Goal: Task Accomplishment & Management: Complete application form

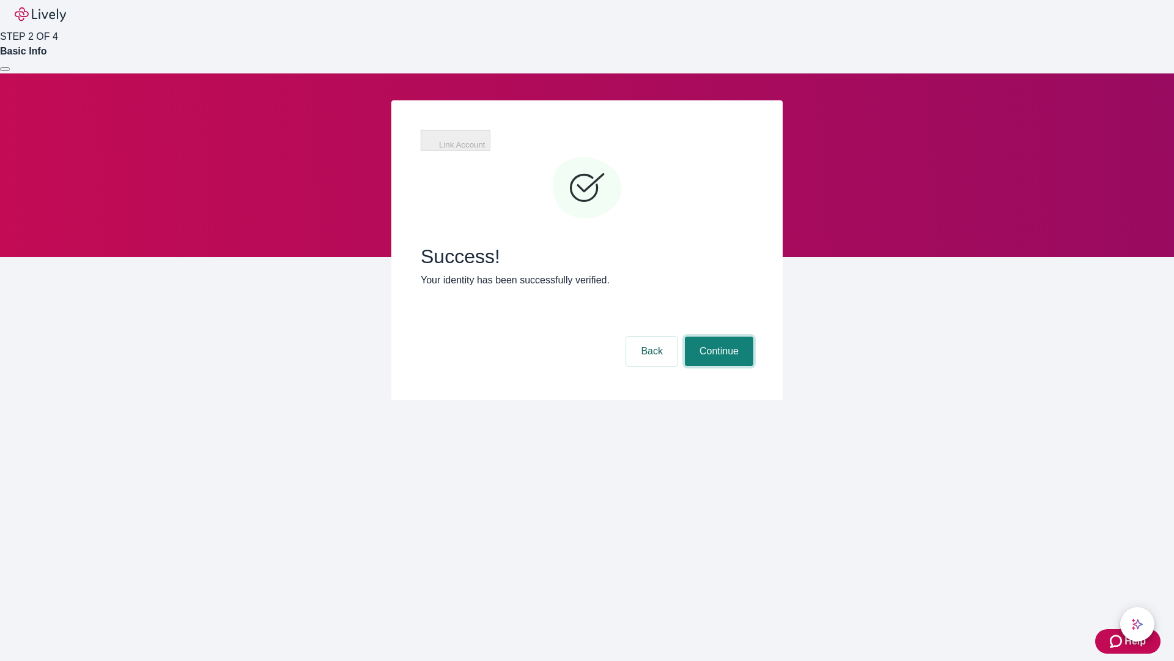
click at [717, 336] on button "Continue" at bounding box center [719, 350] width 69 height 29
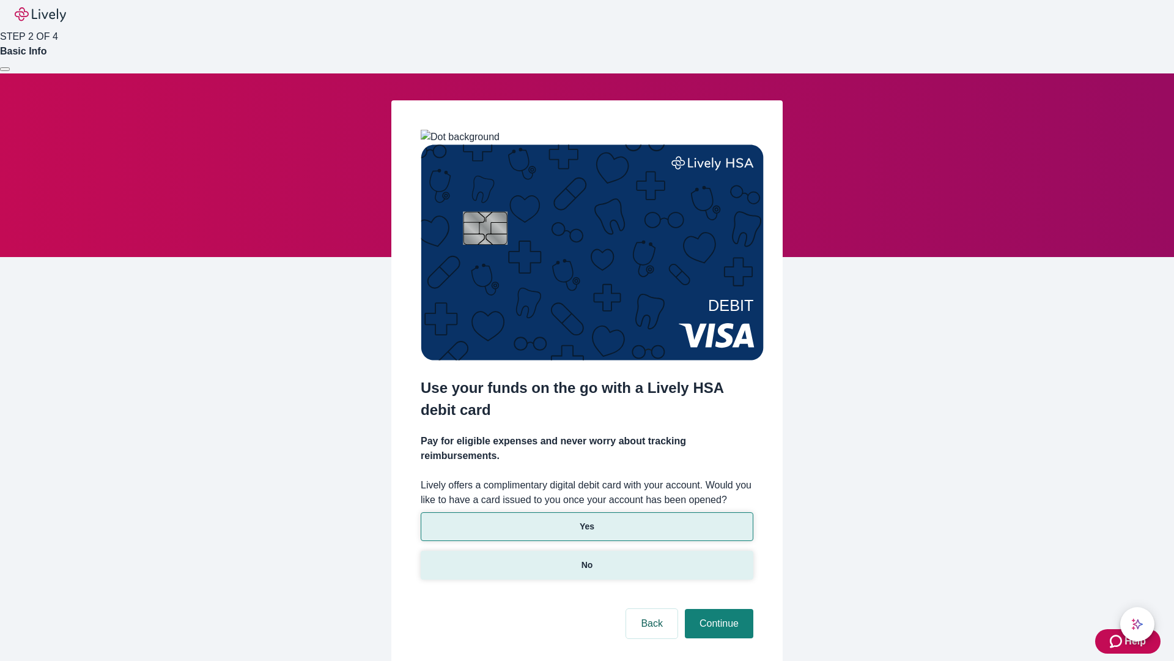
click at [587, 558] on p "No" at bounding box center [588, 564] width 12 height 13
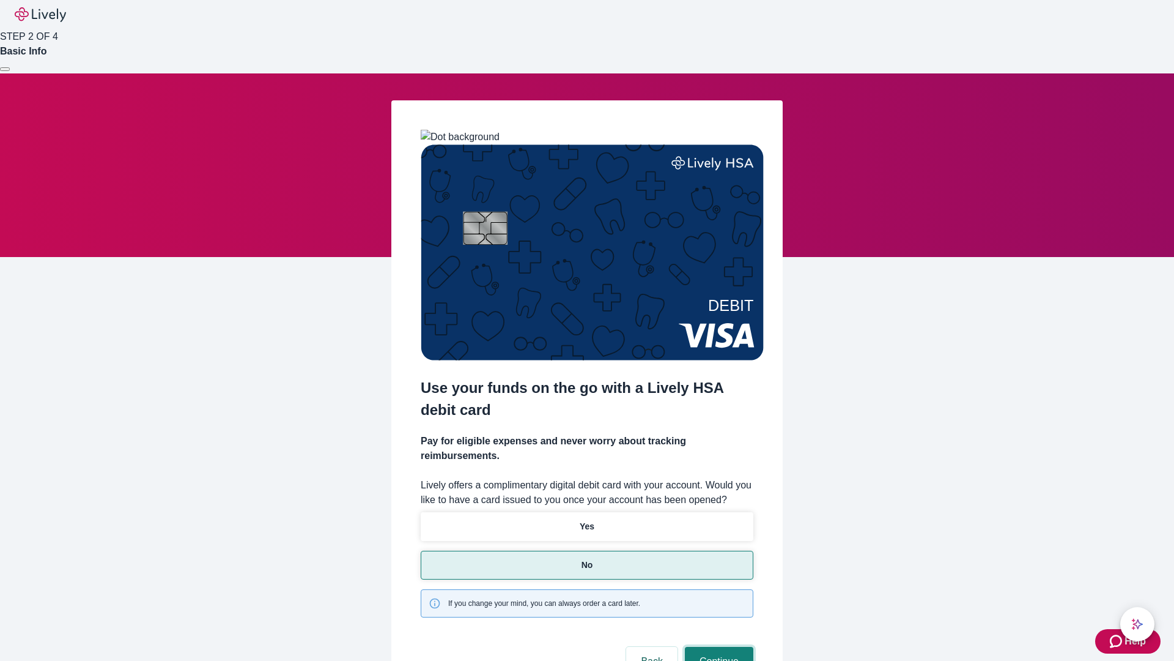
click at [717, 646] on button "Continue" at bounding box center [719, 660] width 69 height 29
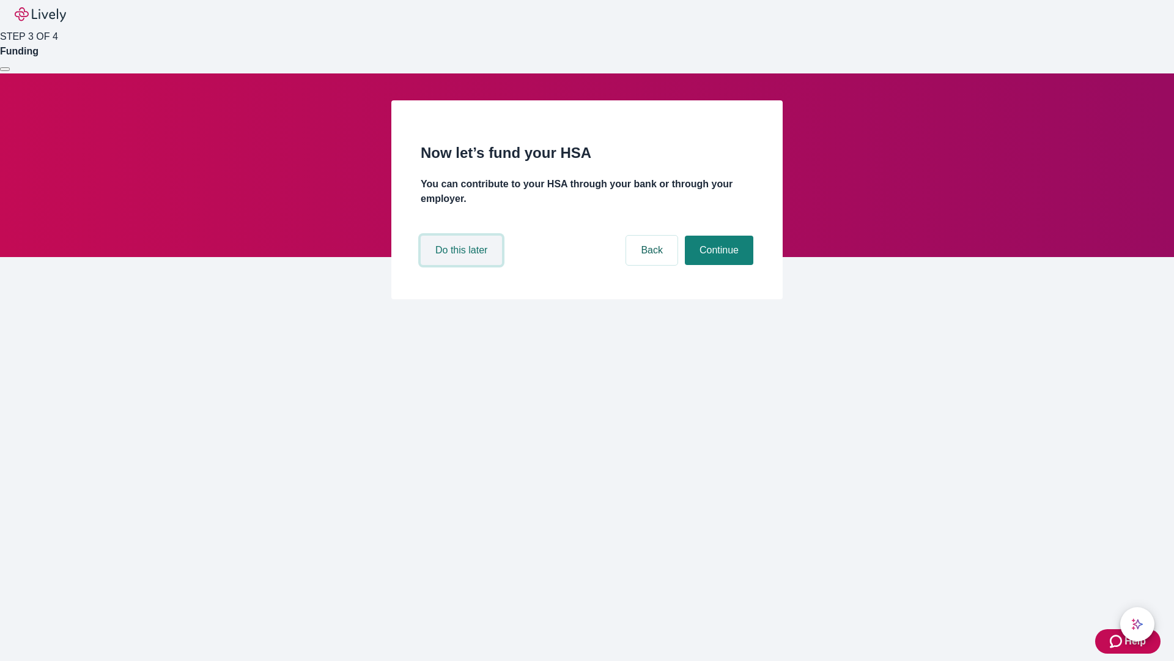
click at [463, 265] on button "Do this later" at bounding box center [461, 249] width 81 height 29
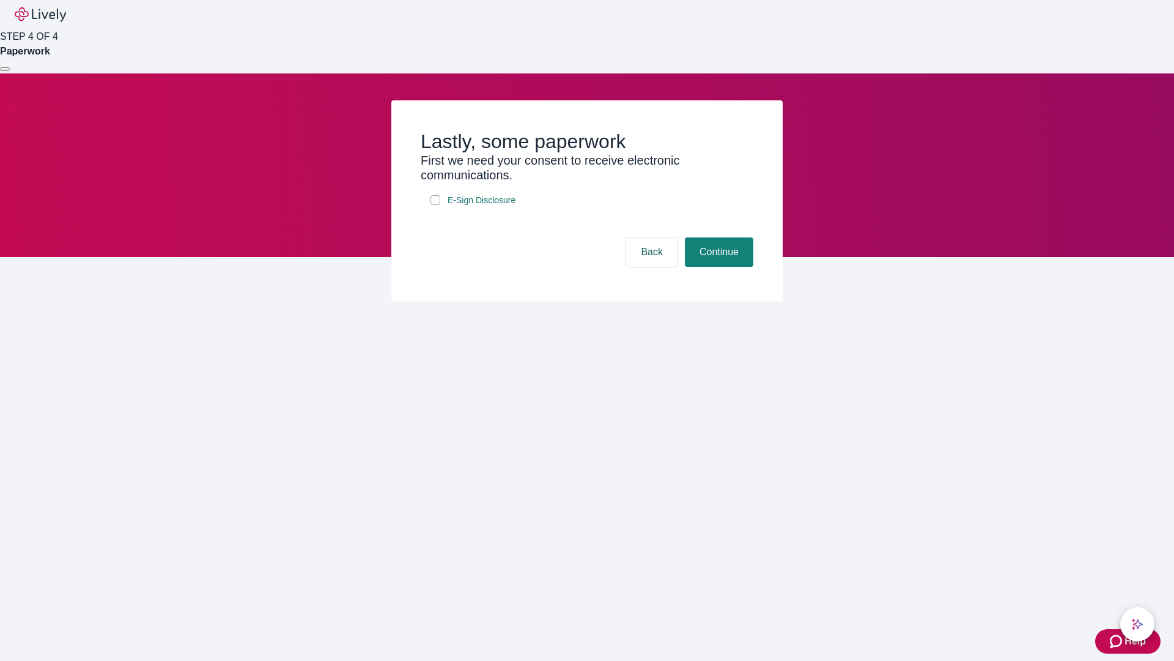
click at [435, 205] on input "E-Sign Disclosure" at bounding box center [436, 200] width 10 height 10
checkbox input "true"
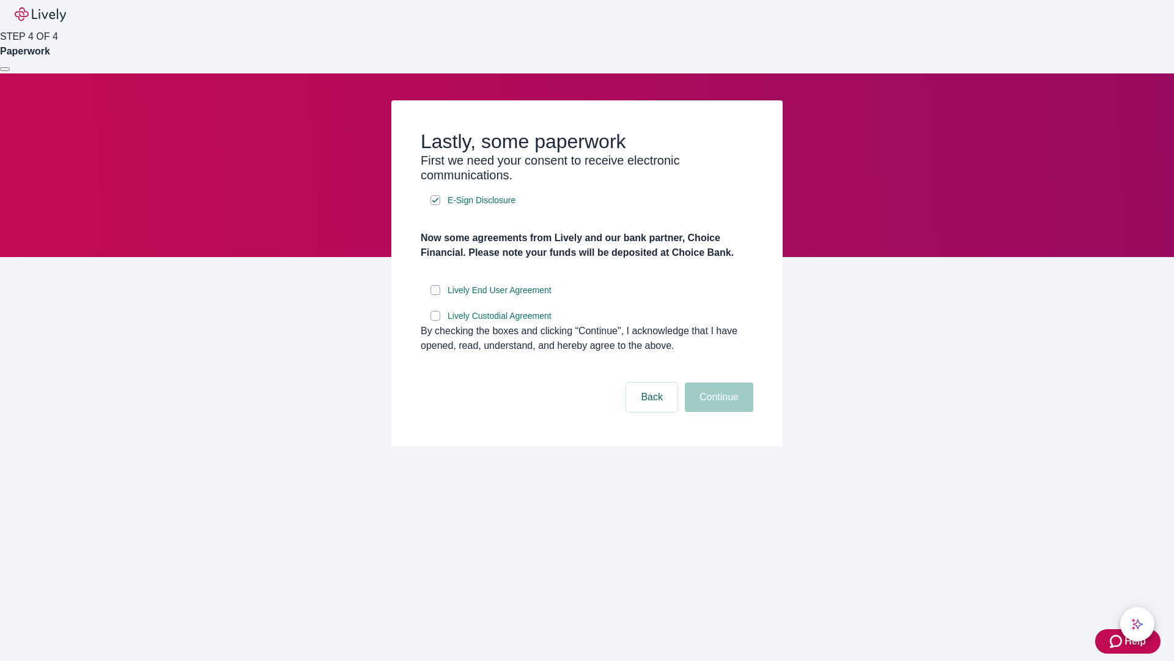
click at [435, 295] on input "Lively End User Agreement" at bounding box center [436, 290] width 10 height 10
checkbox input "true"
click at [435, 320] on input "Lively Custodial Agreement" at bounding box center [436, 316] width 10 height 10
checkbox input "true"
click at [717, 412] on button "Continue" at bounding box center [719, 396] width 69 height 29
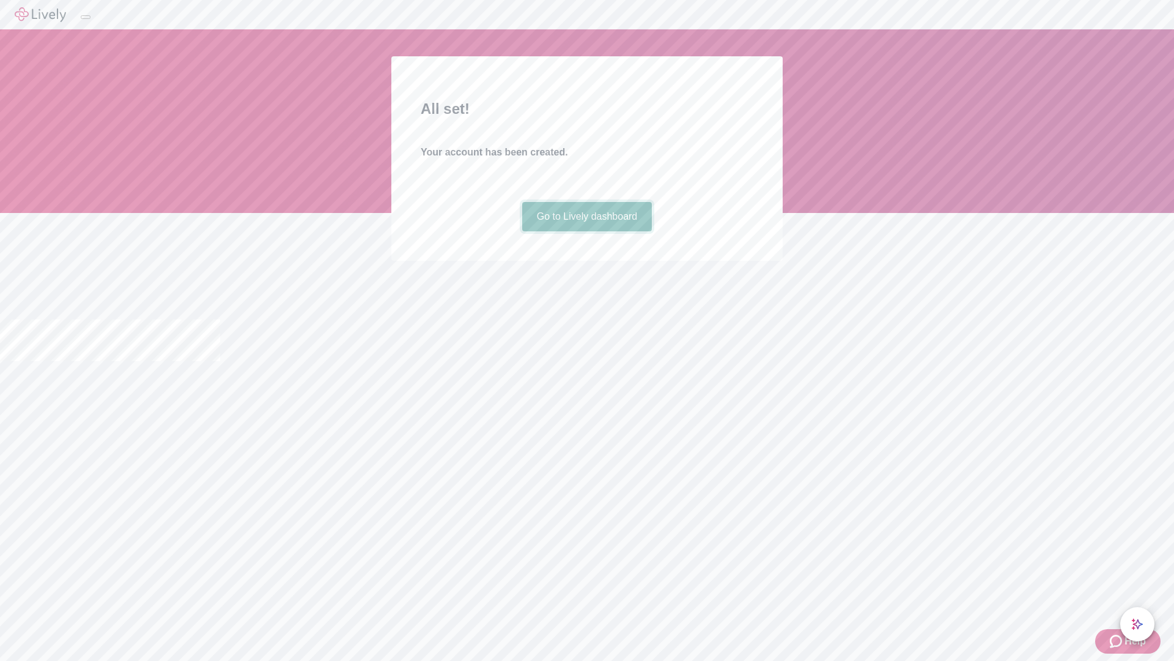
click at [587, 231] on link "Go to Lively dashboard" at bounding box center [587, 216] width 130 height 29
